Goal: Task Accomplishment & Management: Use online tool/utility

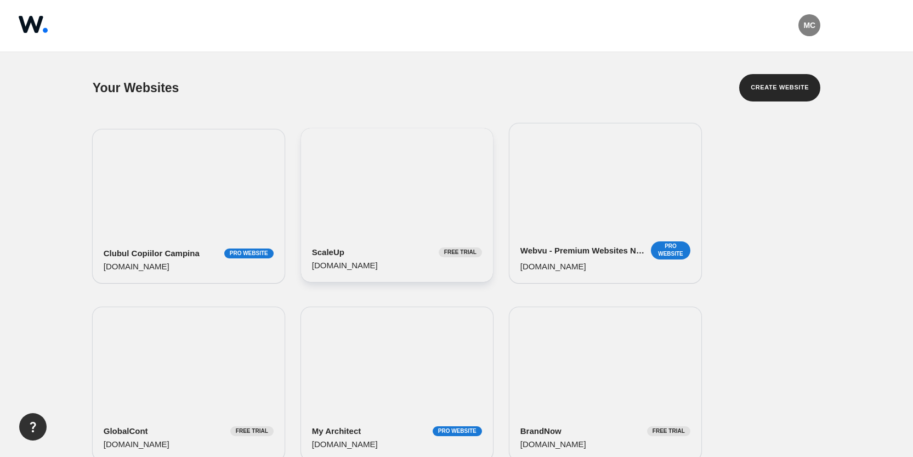
click at [369, 177] on div "ScaleUp Free Trial [DOMAIN_NAME]" at bounding box center [397, 204] width 192 height 153
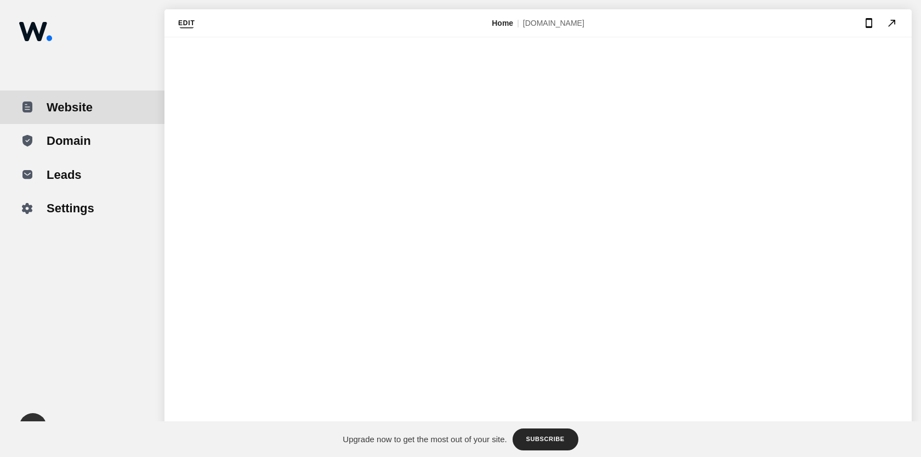
click at [189, 20] on button "Edit" at bounding box center [186, 23] width 17 height 14
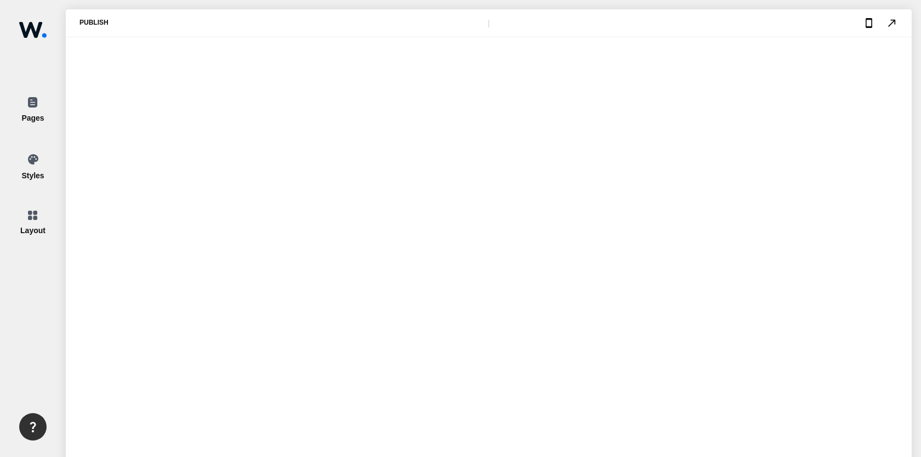
type input "3.2"
type input "0.2"
type input "0.6"
type input "0.2"
type input "1280"
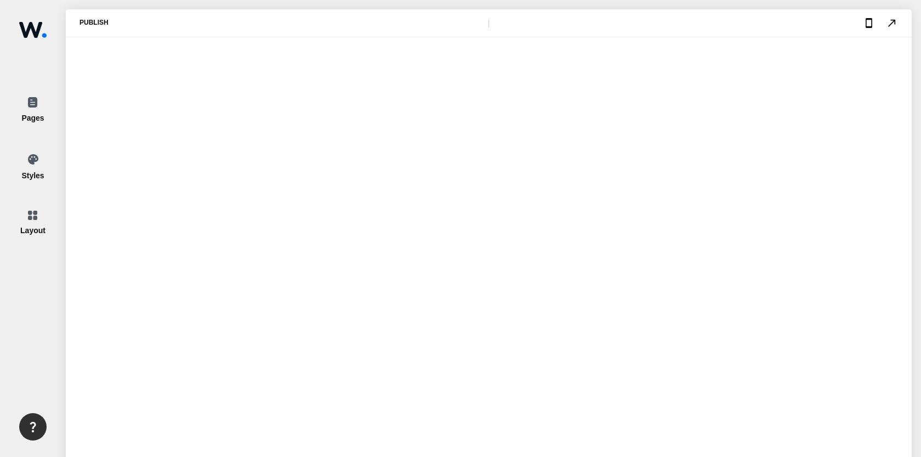
type input "4.2"
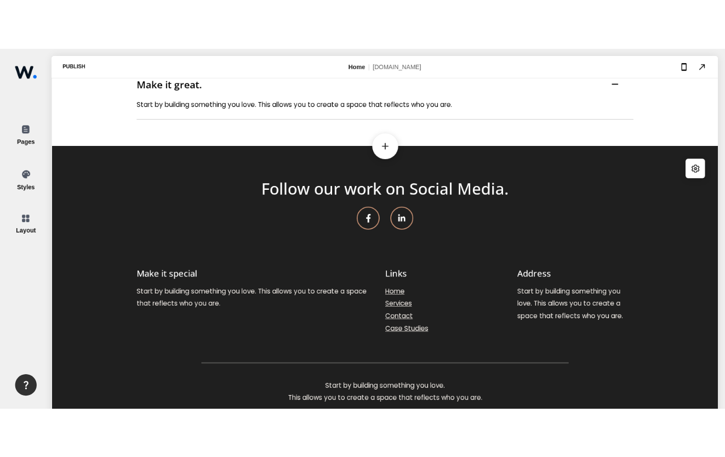
scroll to position [6816, 0]
